Goal: Task Accomplishment & Management: Complete application form

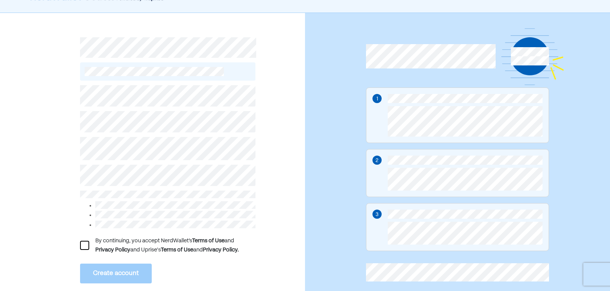
scroll to position [33, 0]
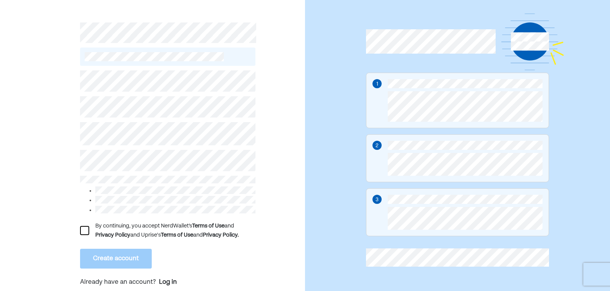
click at [82, 229] on div at bounding box center [84, 230] width 9 height 9
click at [94, 259] on button "Create account" at bounding box center [116, 259] width 72 height 20
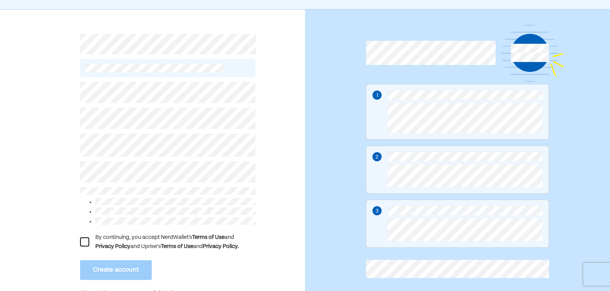
scroll to position [33, 0]
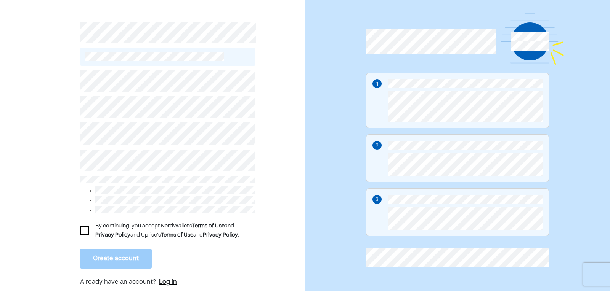
click at [164, 278] on div "Log in" at bounding box center [168, 282] width 18 height 9
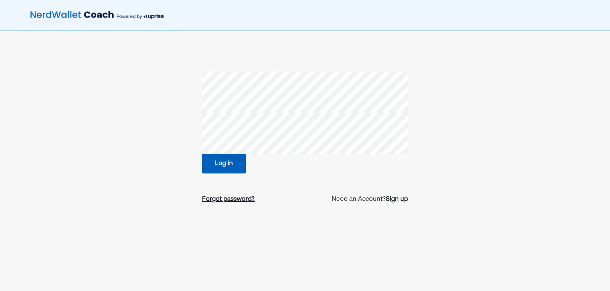
click at [211, 198] on div "Forgot password?" at bounding box center [228, 199] width 53 height 9
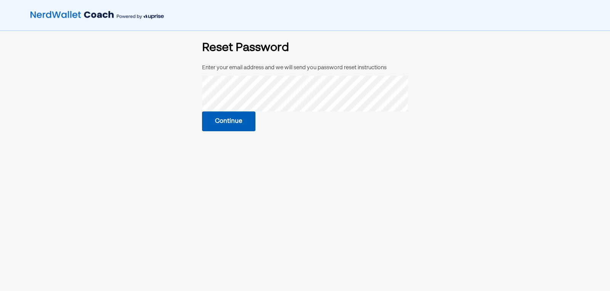
click at [233, 118] on button "Continue" at bounding box center [228, 122] width 53 height 20
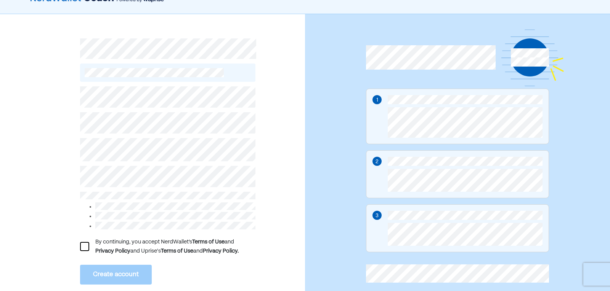
scroll to position [33, 0]
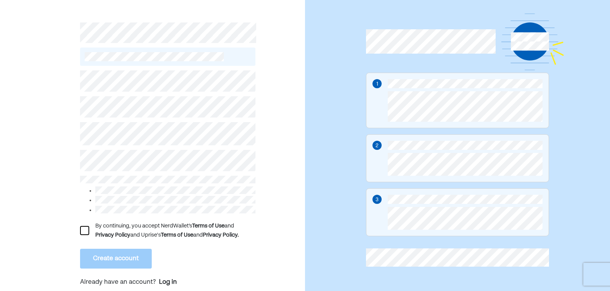
click at [82, 227] on div at bounding box center [84, 230] width 9 height 9
click at [110, 256] on button "Create account" at bounding box center [116, 259] width 72 height 20
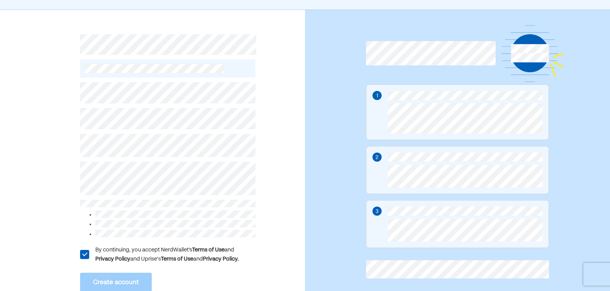
scroll to position [0, 0]
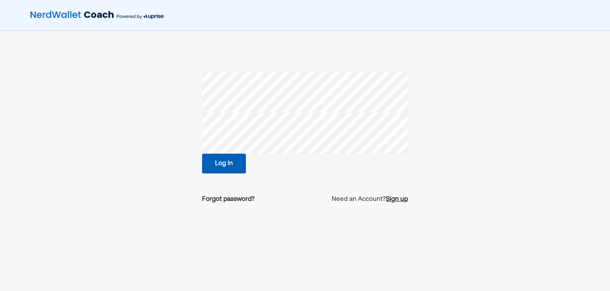
click at [396, 198] on div "Sign up" at bounding box center [397, 199] width 22 height 9
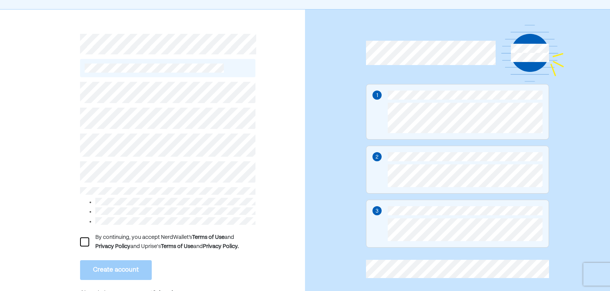
scroll to position [33, 0]
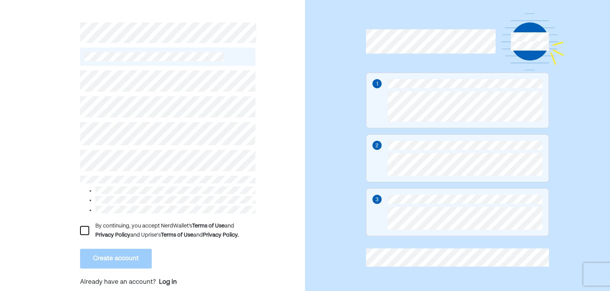
click at [82, 228] on div at bounding box center [84, 230] width 9 height 9
click at [93, 254] on button "Create account" at bounding box center [116, 259] width 72 height 20
